Goal: Information Seeking & Learning: Learn about a topic

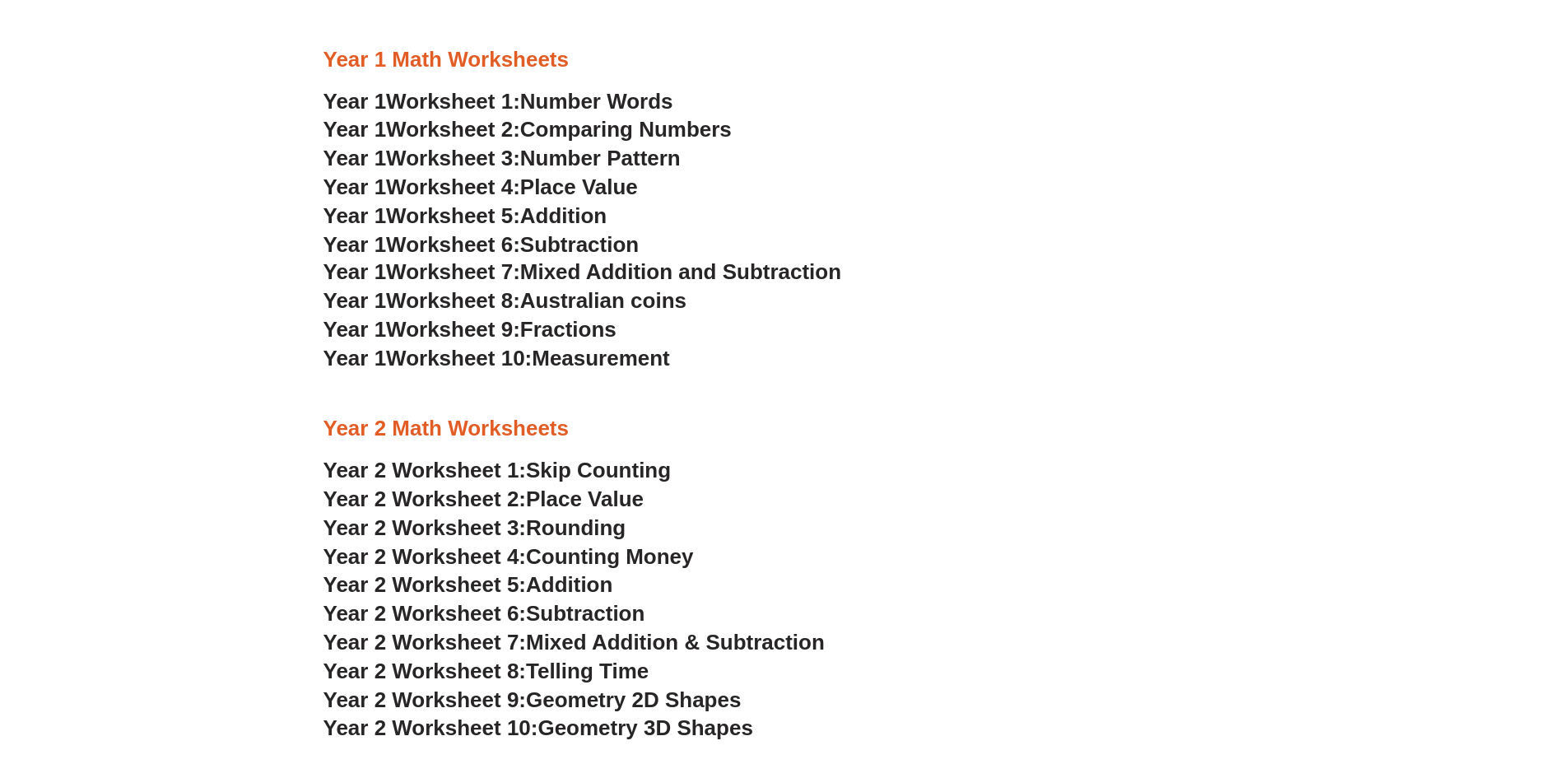
scroll to position [1482, 0]
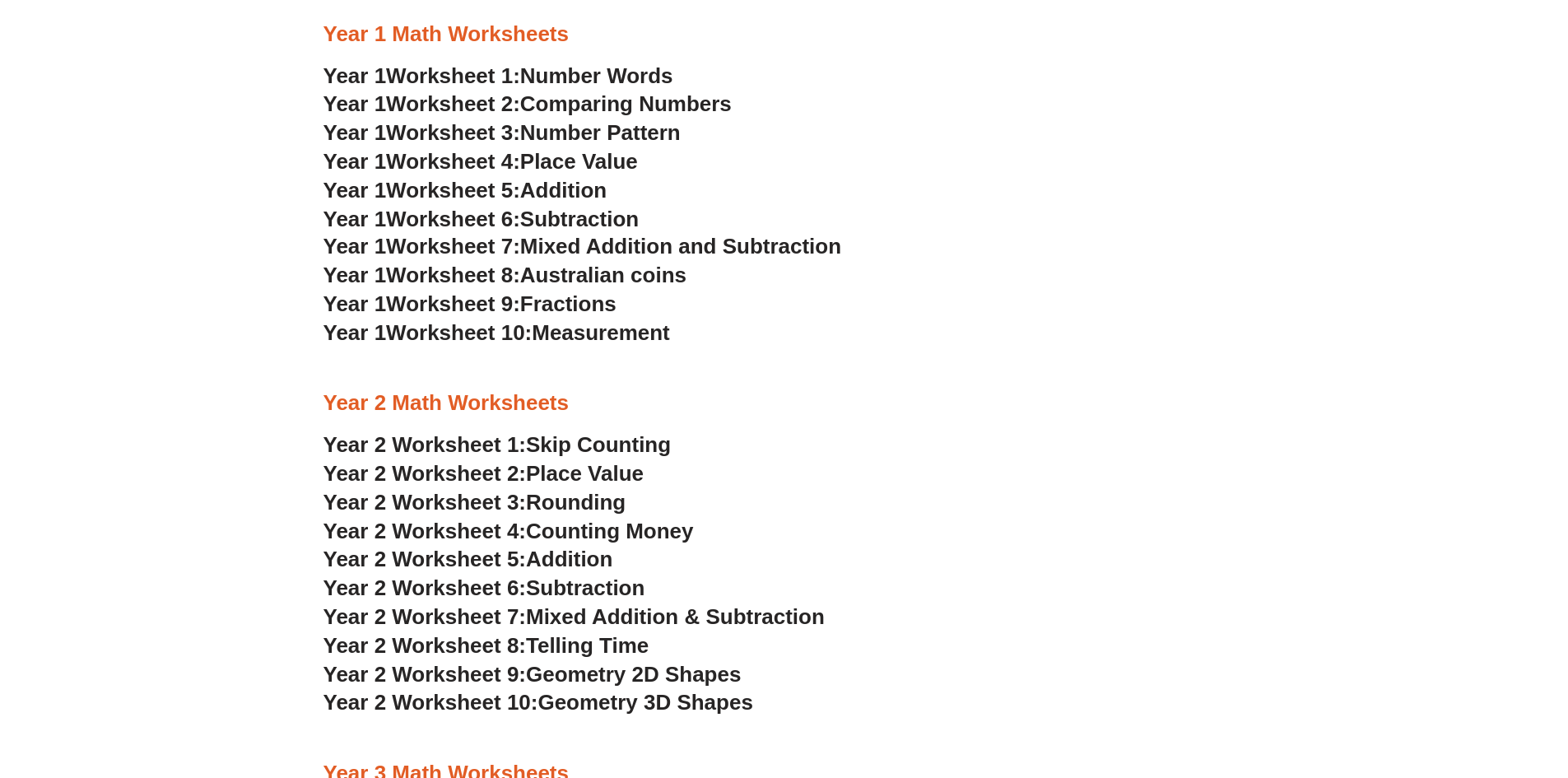
click at [602, 636] on span "Telling Time" at bounding box center [588, 645] width 122 height 24
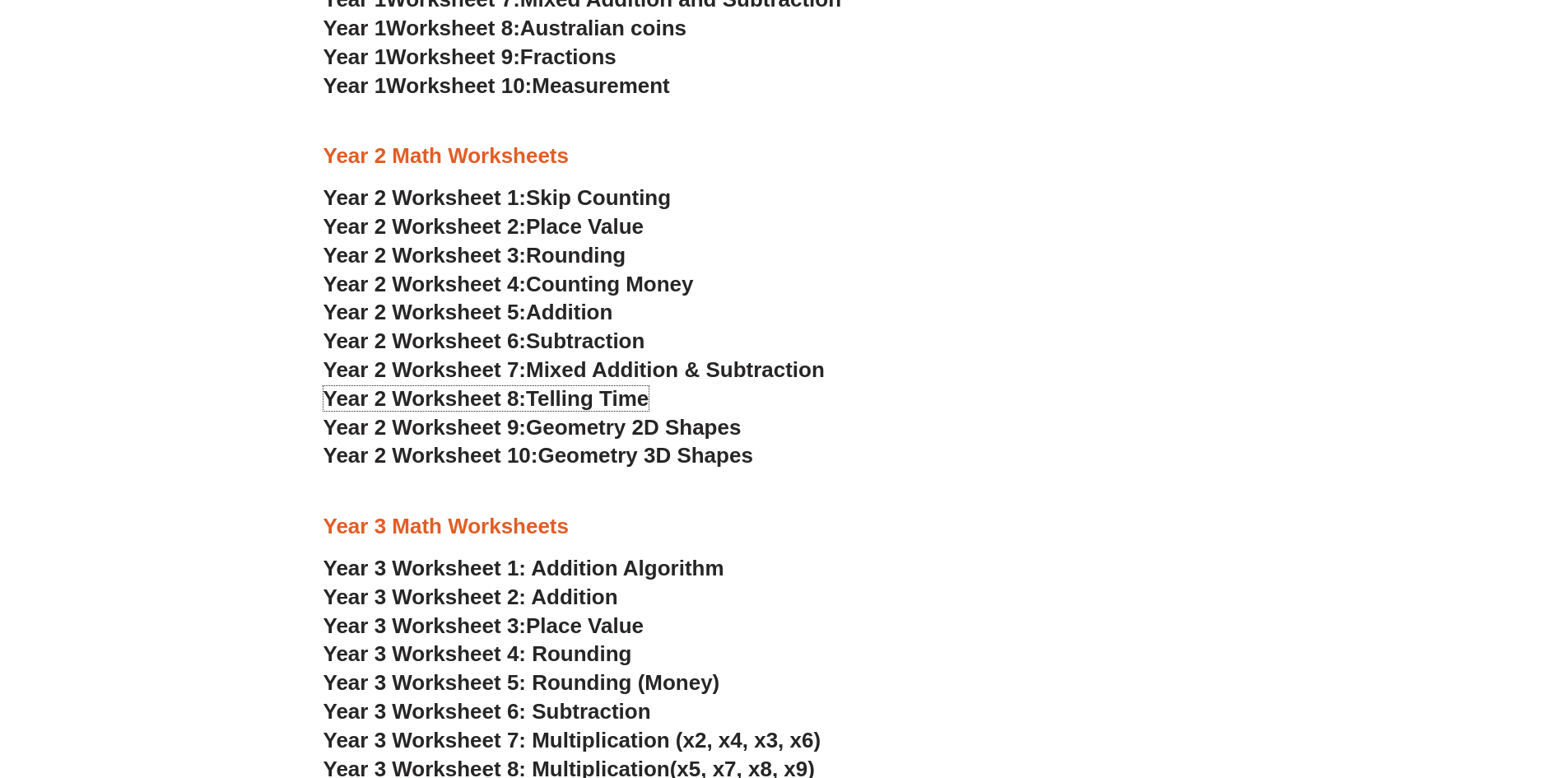
scroll to position [1811, 0]
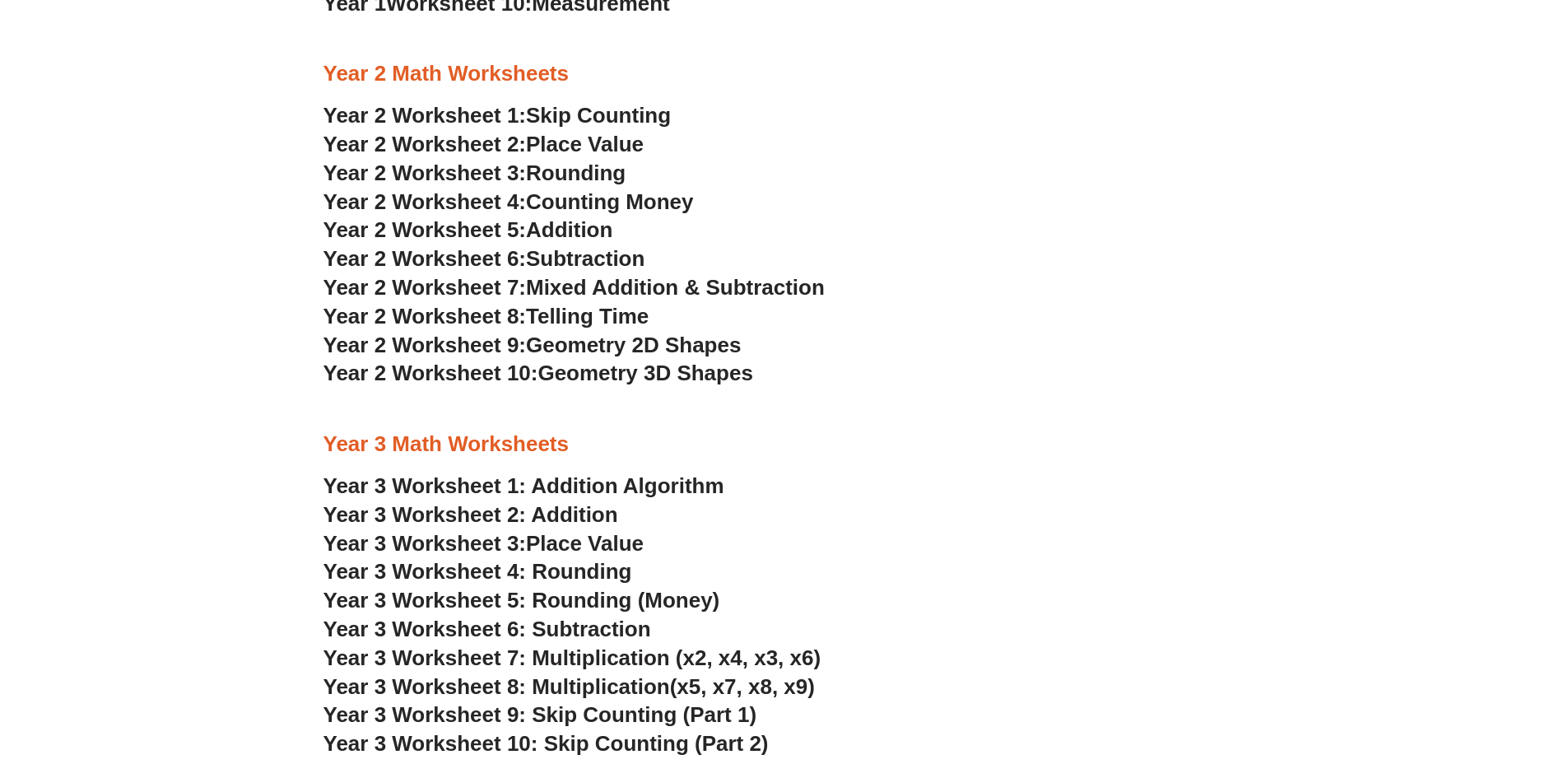
click at [550, 659] on span "Year 3 Worksheet 7: Multiplication (x2, x4, x3, x6)" at bounding box center [573, 657] width 498 height 24
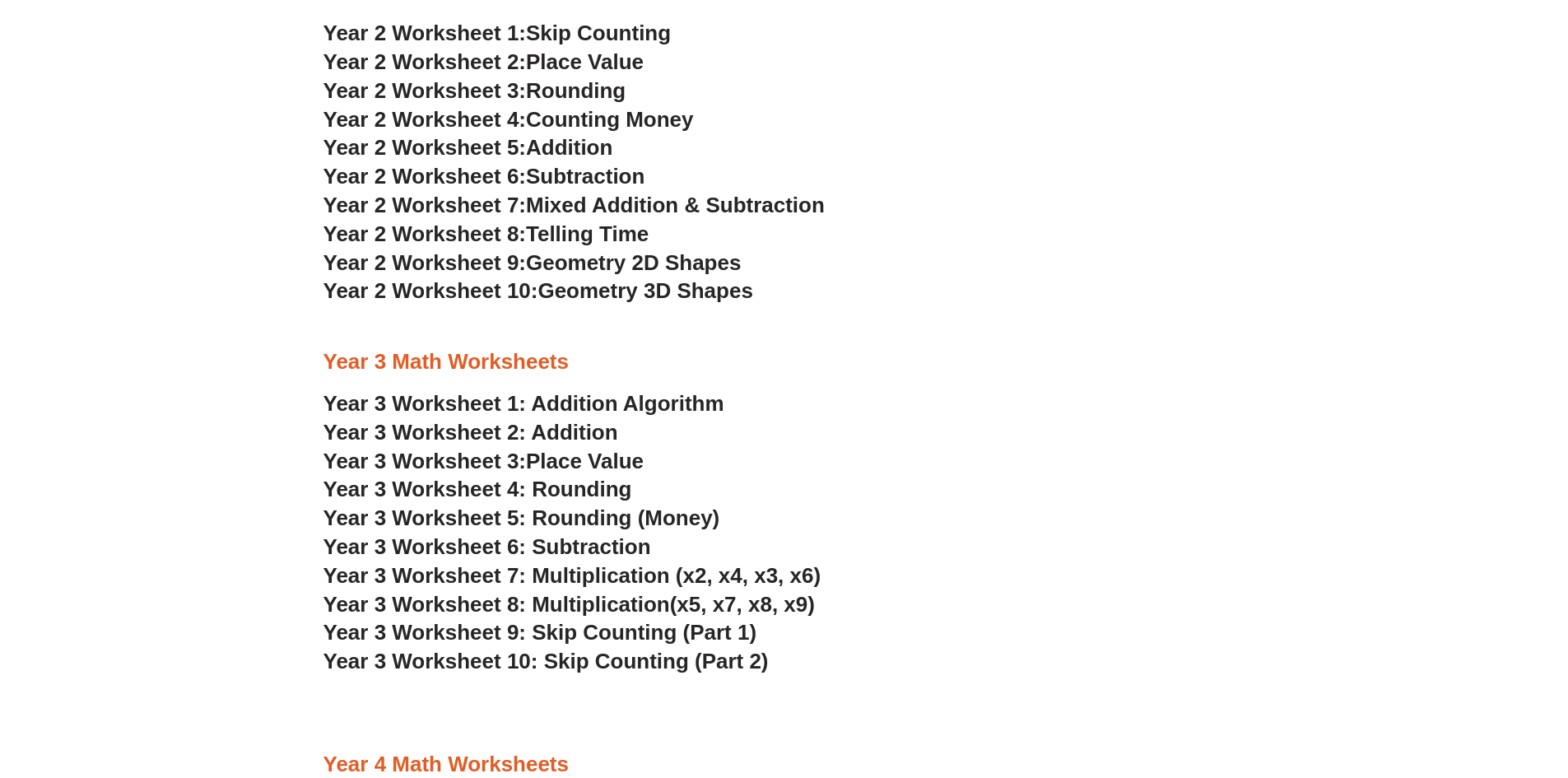
click at [538, 454] on span "Place Value" at bounding box center [585, 461] width 118 height 24
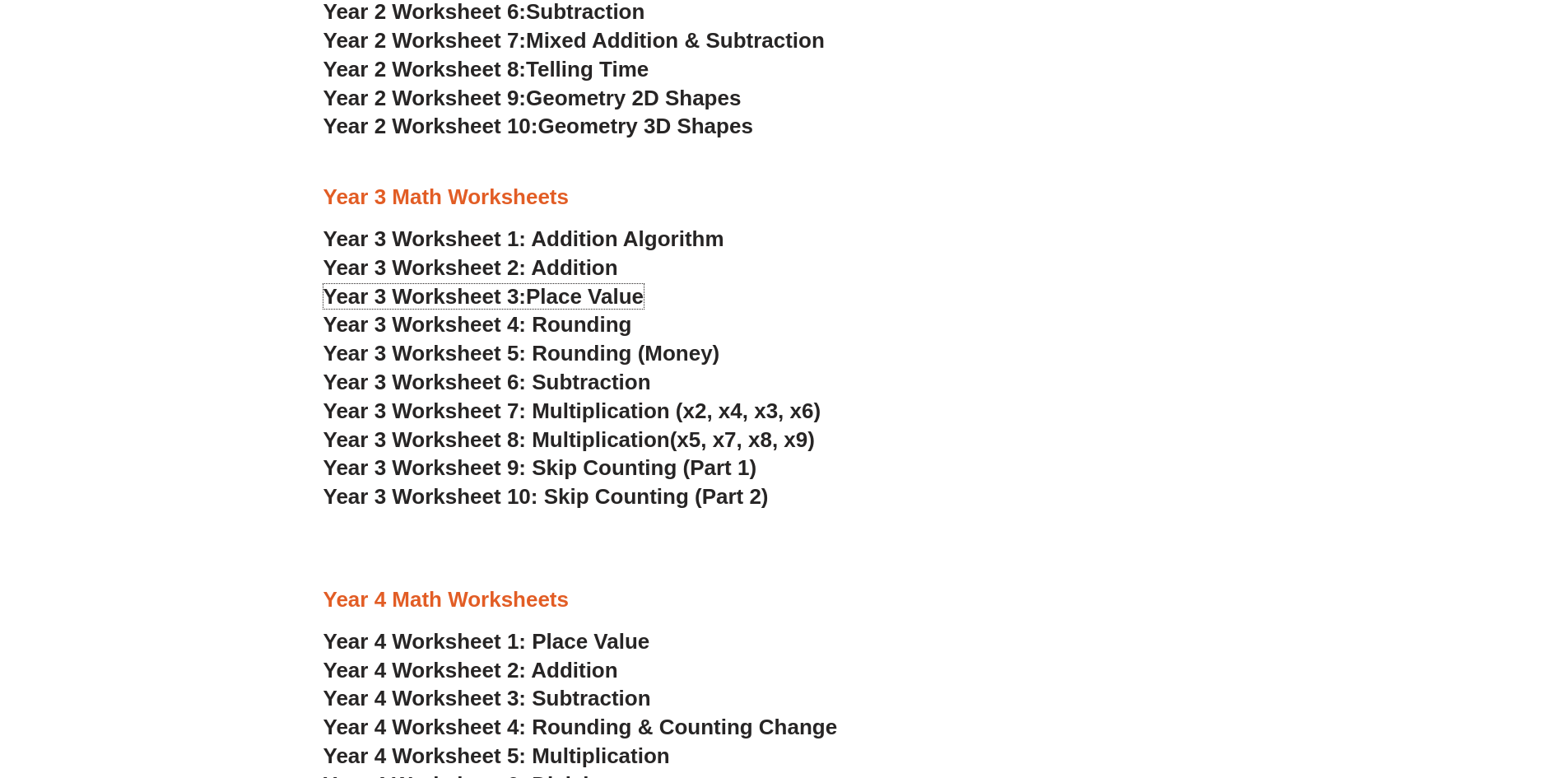
scroll to position [2141, 0]
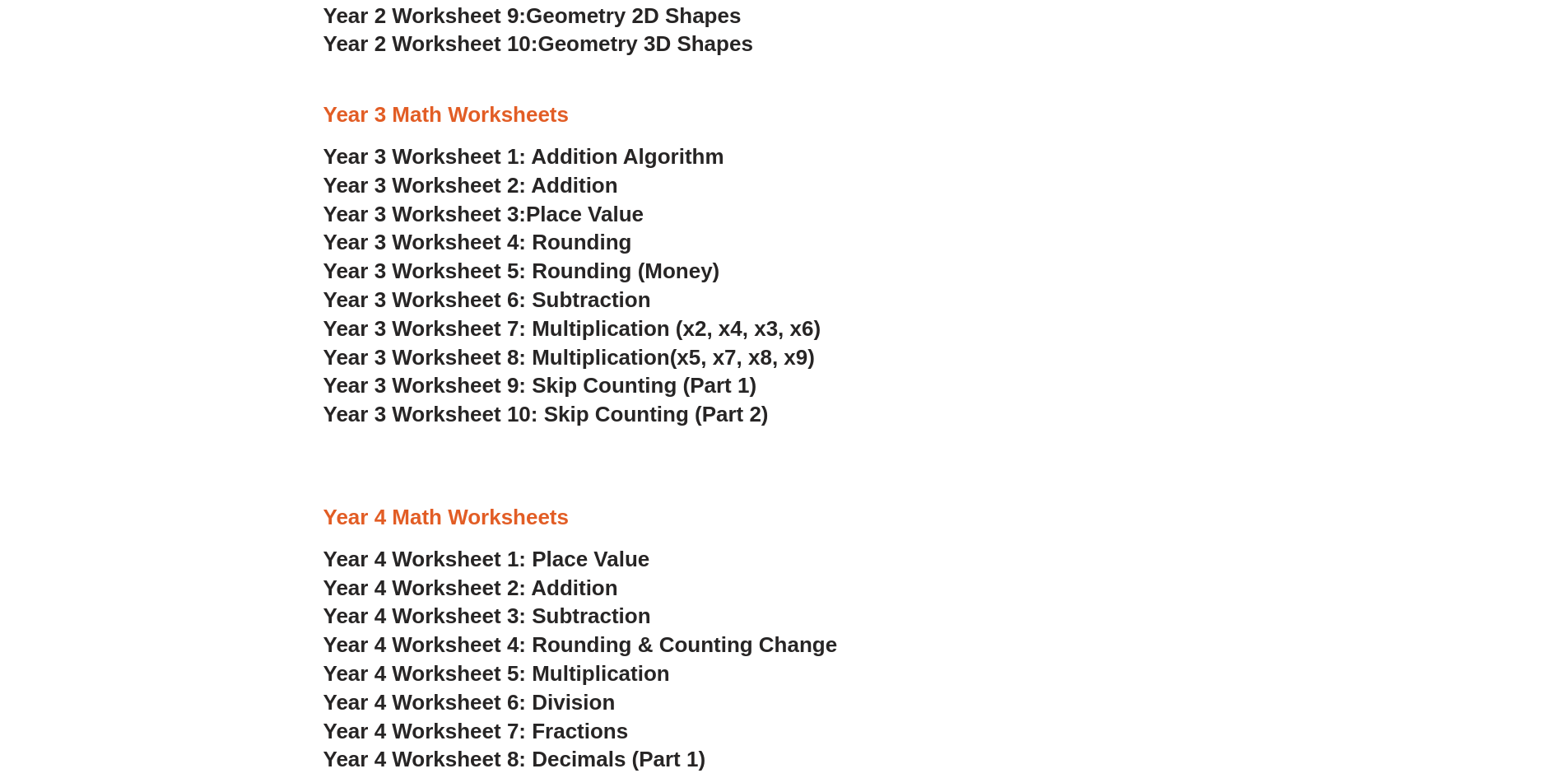
click at [539, 298] on span "Year 3 Worksheet 6: Subtraction" at bounding box center [488, 300] width 328 height 24
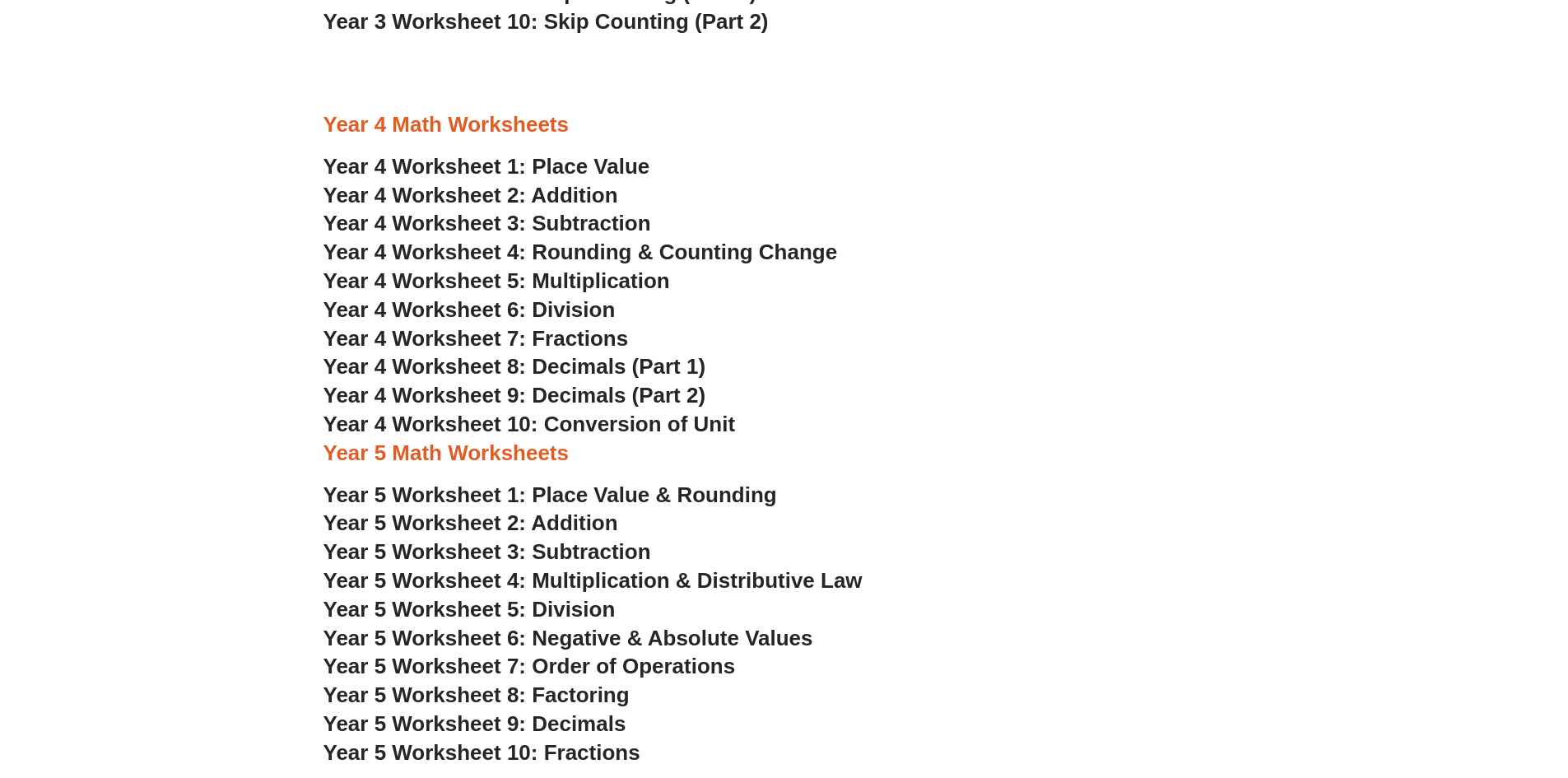
scroll to position [2634, 0]
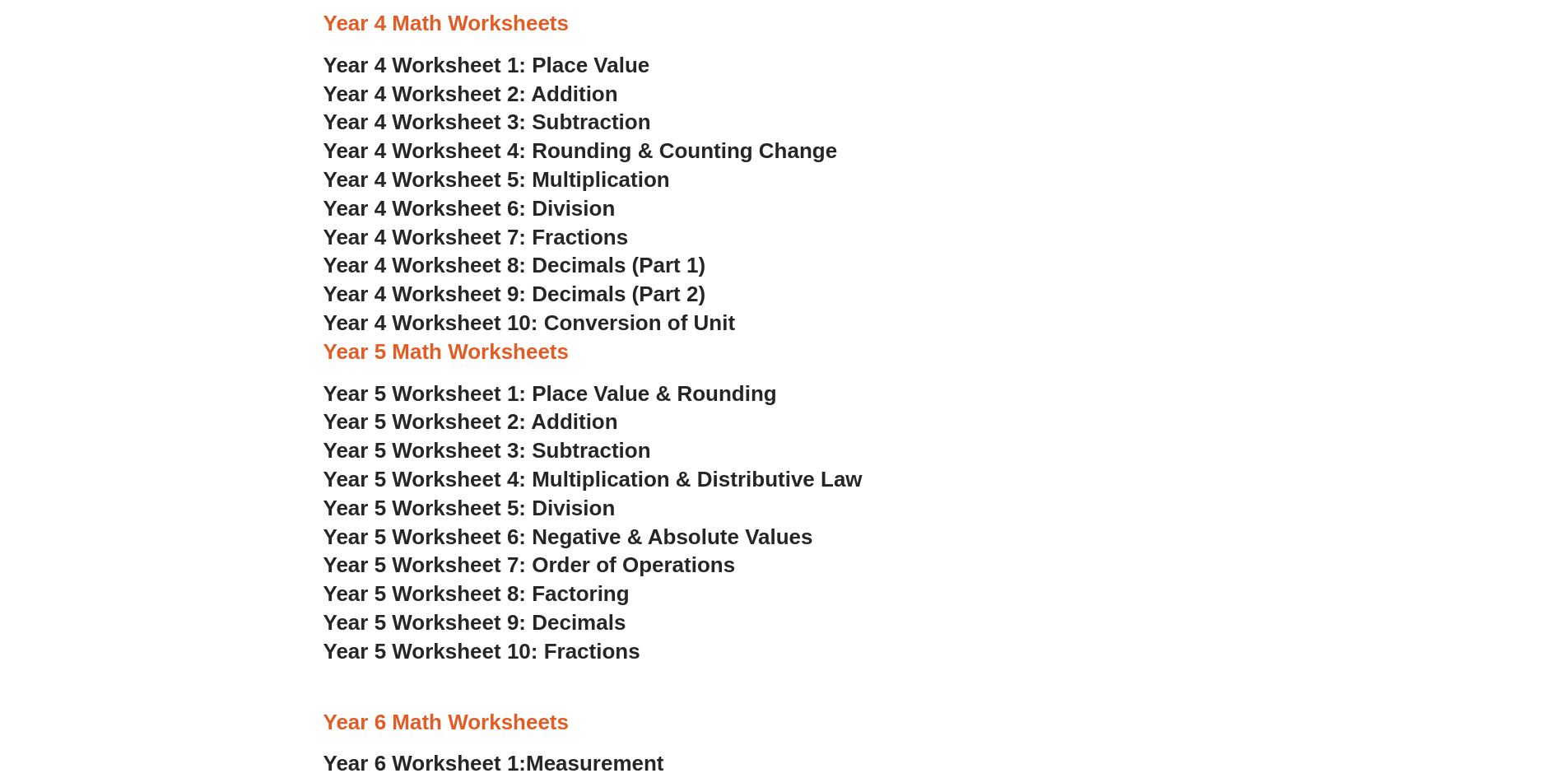
click at [437, 651] on span "Year 5 Worksheet 10: Fractions" at bounding box center [482, 651] width 317 height 24
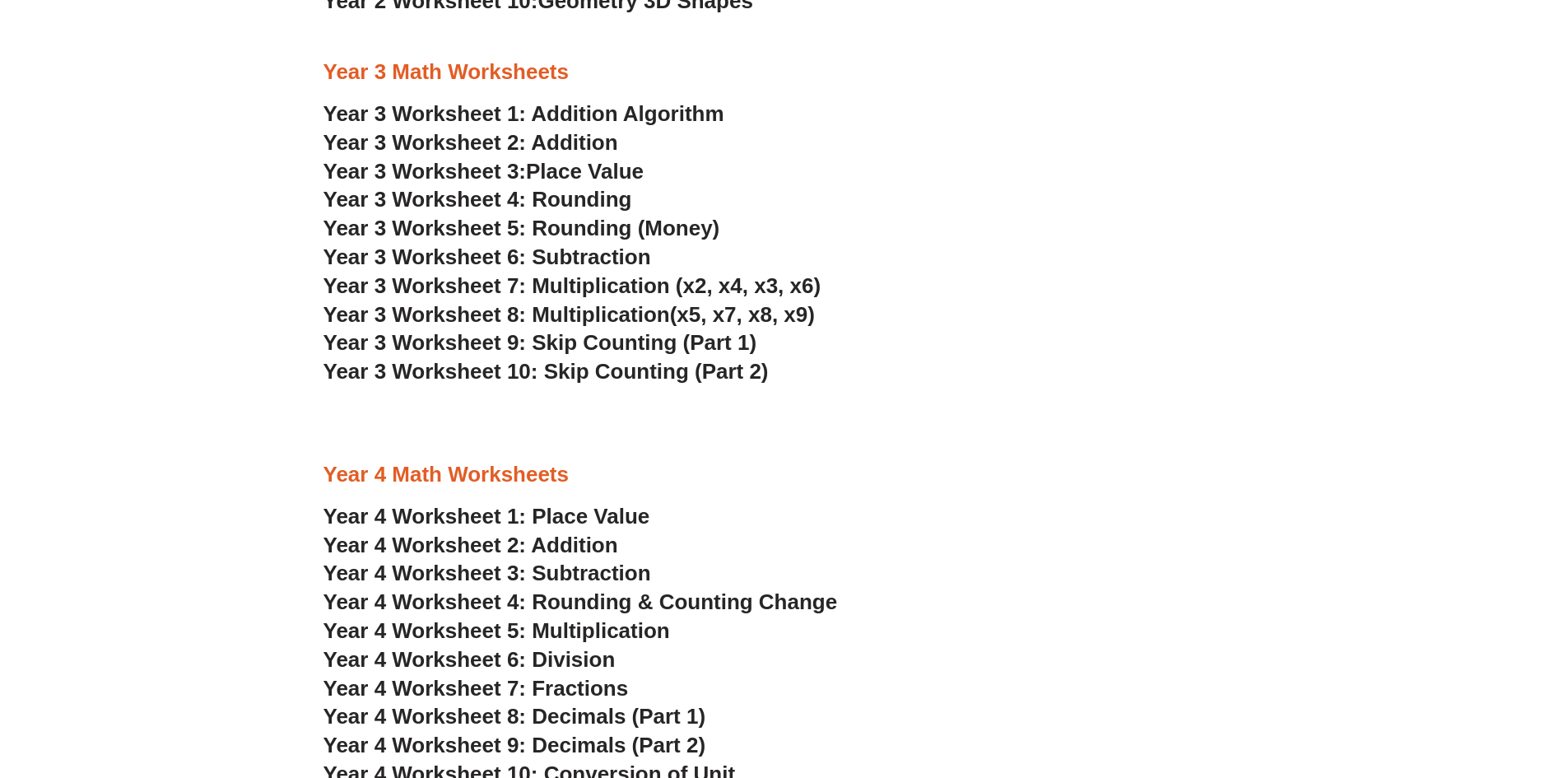
scroll to position [2223, 0]
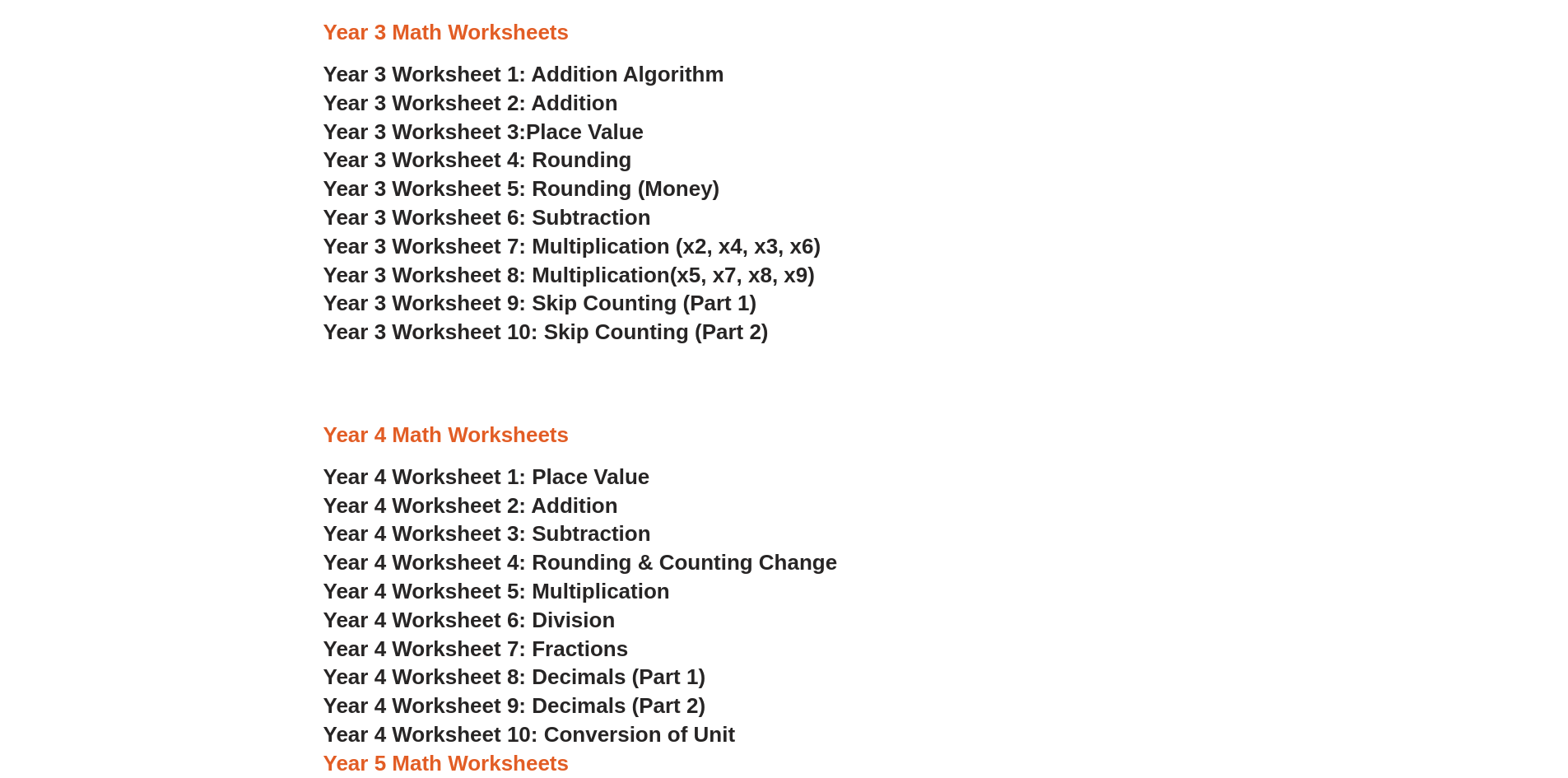
click at [394, 640] on span "Year 4 Worksheet 7: Fractions" at bounding box center [477, 649] width 305 height 24
click at [644, 567] on span "Year 4 Worksheet 4: Rounding & Counting Change" at bounding box center [581, 562] width 514 height 24
click at [519, 176] on h3 "Year 3 Worksheet 5: Rounding (Money)" at bounding box center [784, 189] width 922 height 28
click at [520, 189] on span "Year 3 Worksheet 5: Rounding (Money)" at bounding box center [522, 188] width 396 height 24
